Goal: Transaction & Acquisition: Purchase product/service

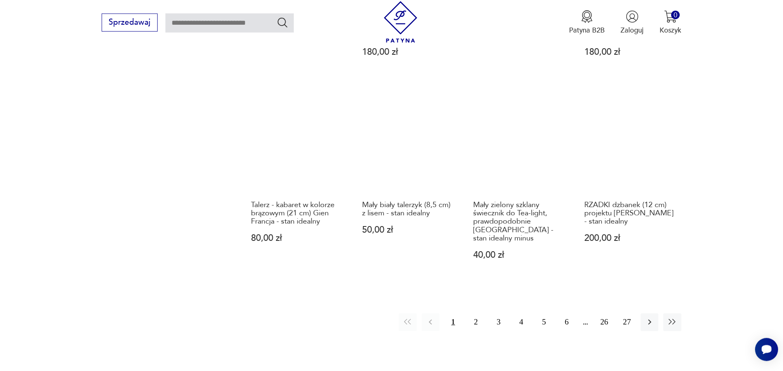
scroll to position [844, 0]
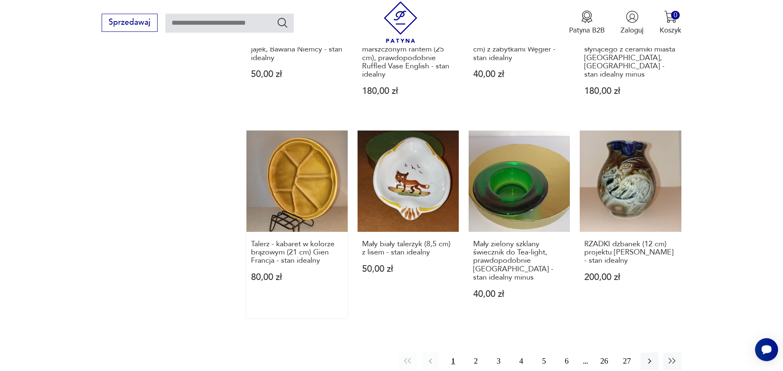
click at [293, 186] on link "Talerz - kabaret w kolorze brązowym (21 cm) Gien Francja - stan idealny 80,00 zł" at bounding box center [297, 223] width 101 height 187
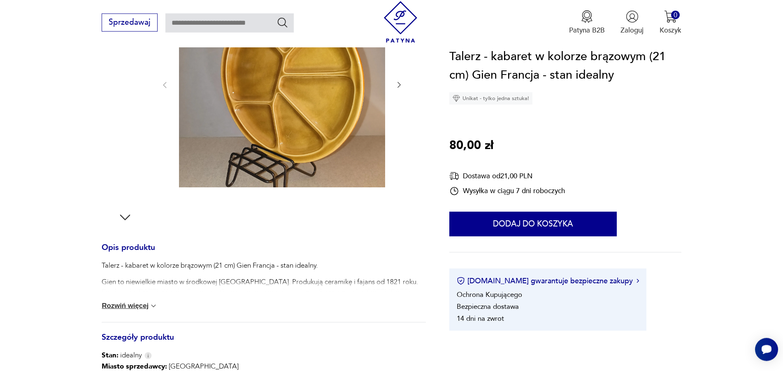
scroll to position [210, 0]
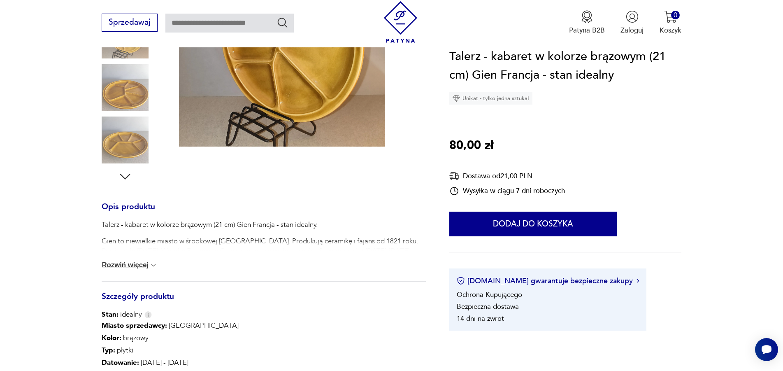
click at [156, 265] on img at bounding box center [153, 265] width 8 height 8
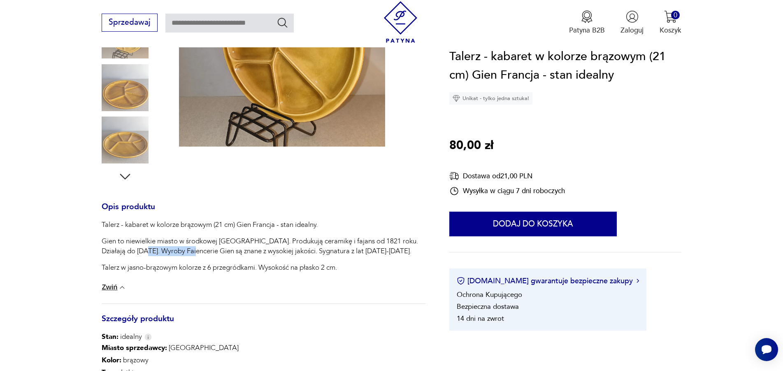
drag, startPoint x: 128, startPoint y: 251, endPoint x: 175, endPoint y: 256, distance: 48.0
click at [175, 256] on p "Gien to niewielkie miasto w środkowej [GEOGRAPHIC_DATA]. Produkują ceramikę i f…" at bounding box center [264, 246] width 324 height 20
copy p "Faiencerie Gien"
